Goal: Information Seeking & Learning: Learn about a topic

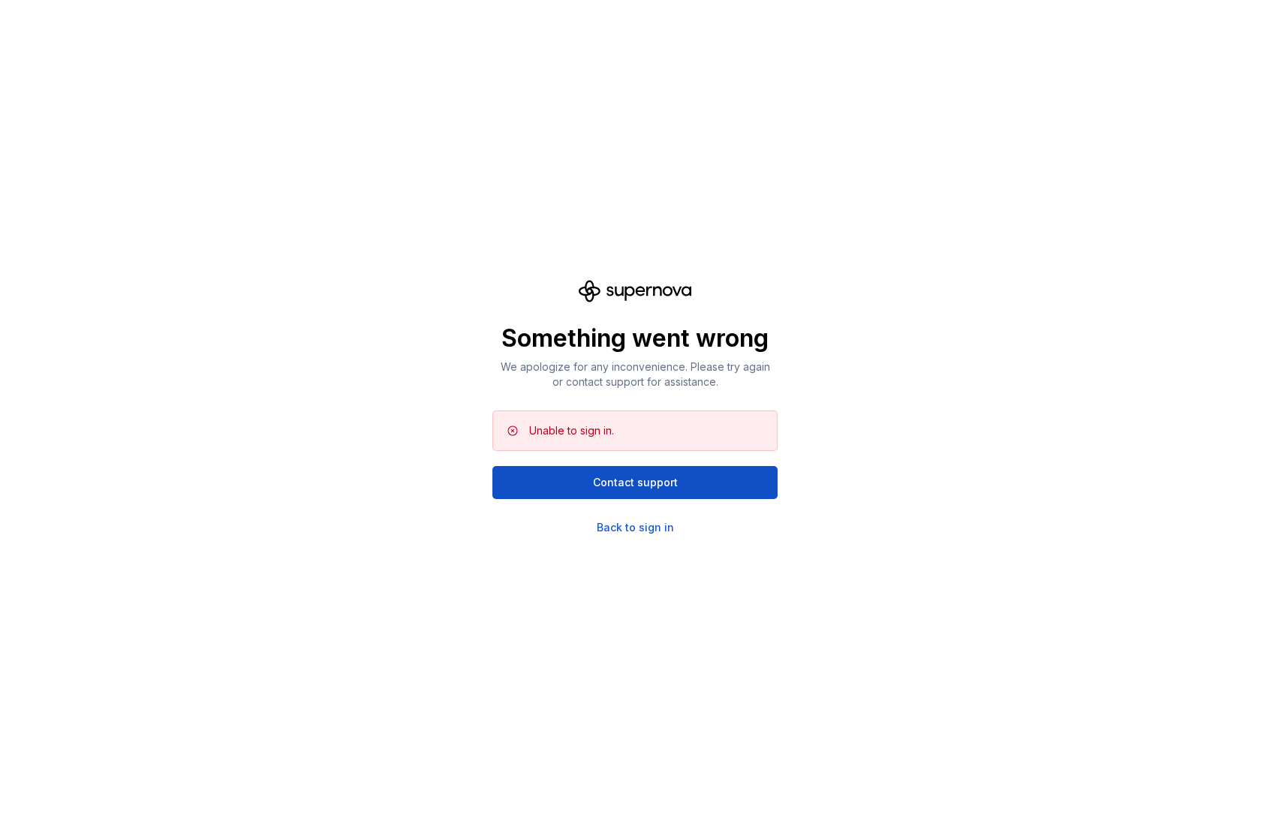
click at [660, 441] on div "Unable to sign in." at bounding box center [634, 430] width 285 height 41
click at [646, 534] on div "Back to sign in" at bounding box center [635, 527] width 77 height 15
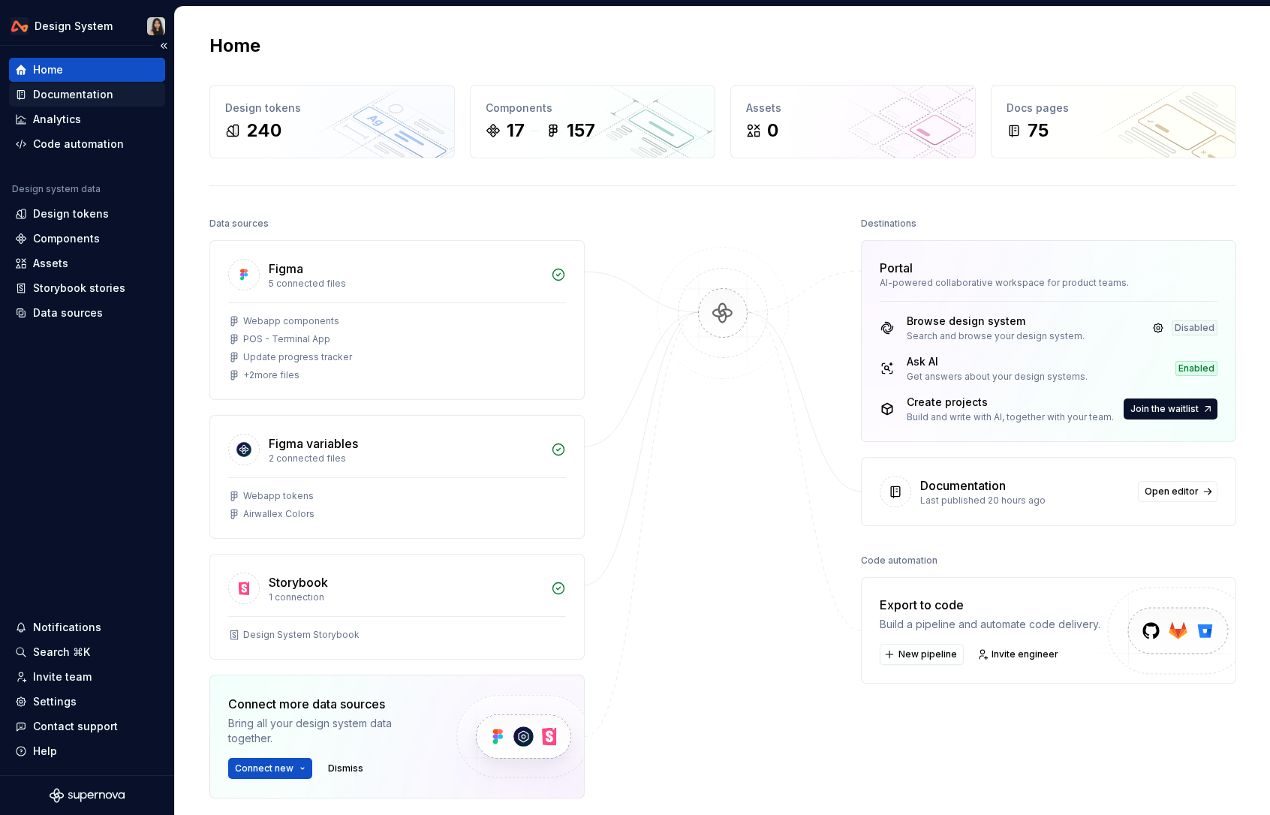
click at [77, 92] on div "Documentation" at bounding box center [73, 94] width 80 height 15
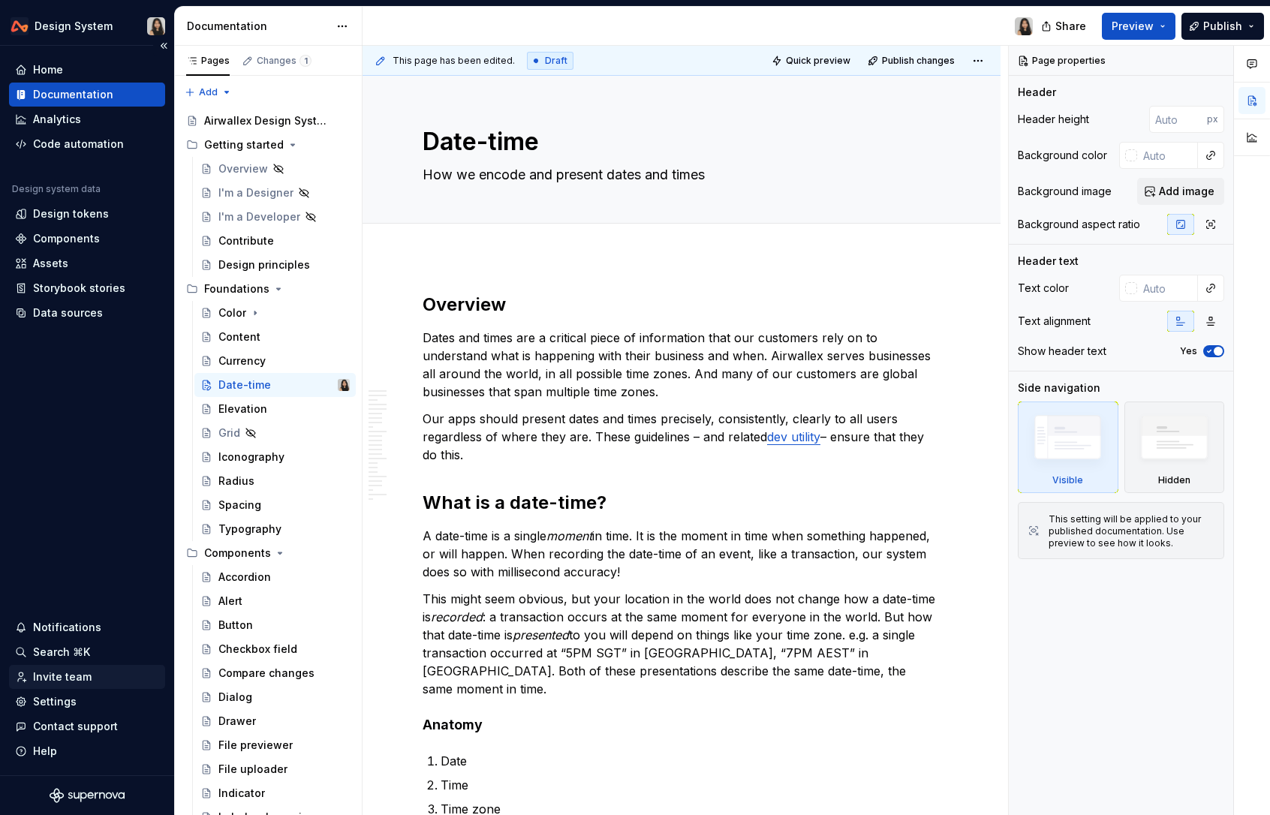
click at [92, 684] on div "Invite team" at bounding box center [87, 677] width 156 height 24
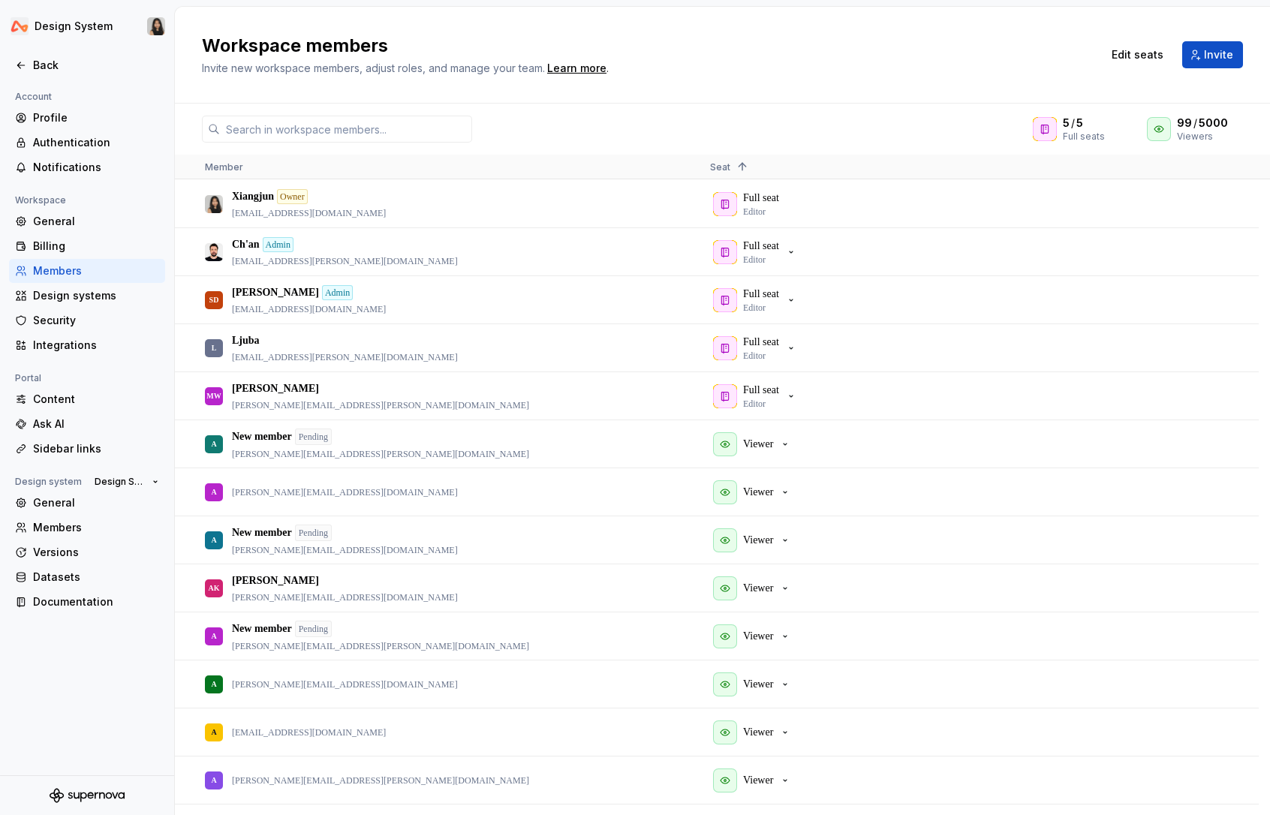
click at [1106, 95] on div "Workspace members Invite new workspace members, adjust roles, and manage your t…" at bounding box center [722, 55] width 1095 height 97
click at [152, 68] on div "Back" at bounding box center [96, 65] width 126 height 15
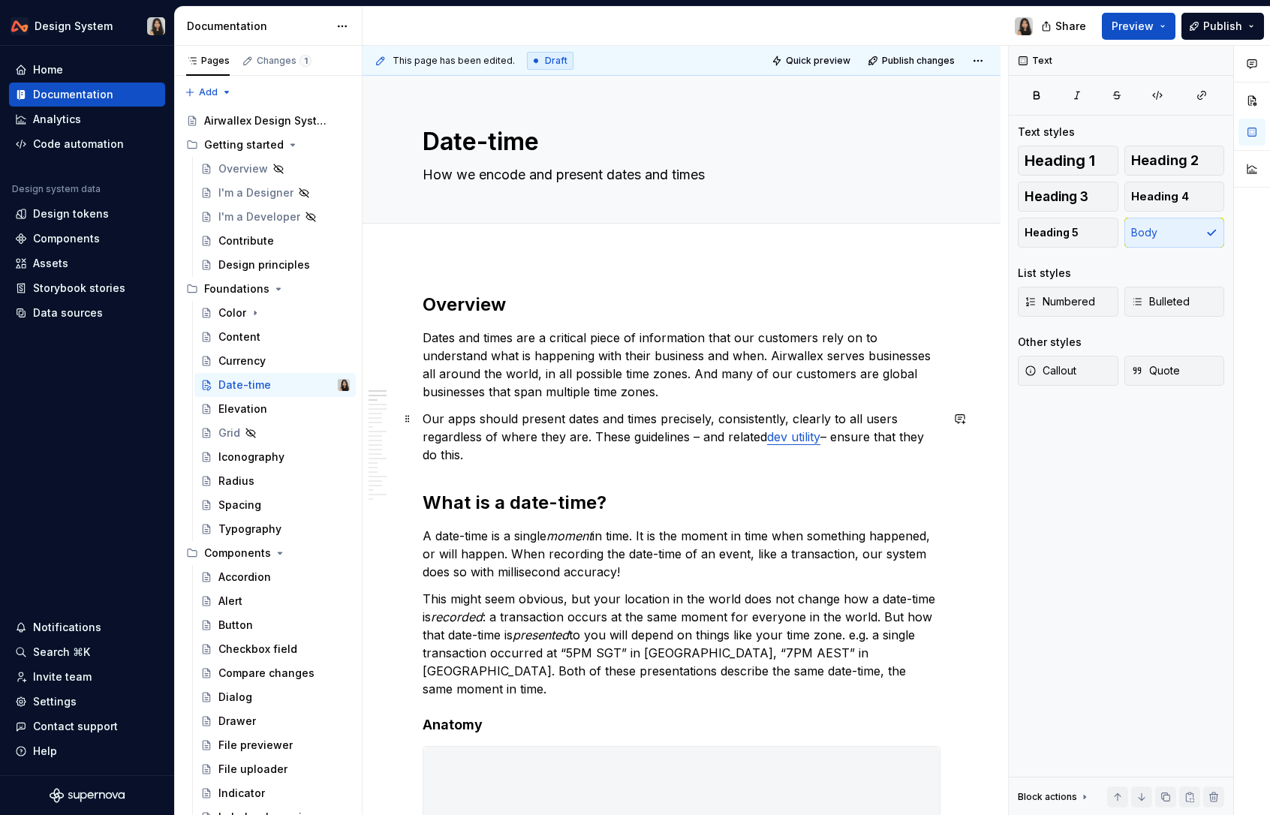
click at [525, 451] on p "Our apps should present dates and times precisely, consistently, clearly to all…" at bounding box center [681, 437] width 518 height 54
type textarea "*"
